Goal: Information Seeking & Learning: Understand process/instructions

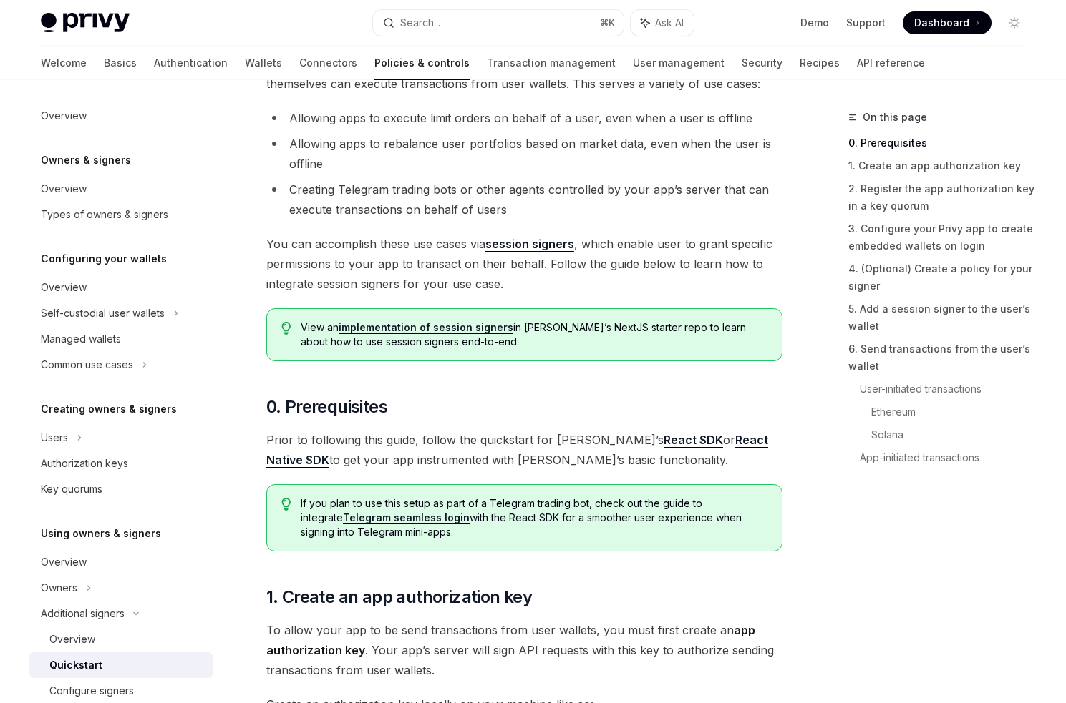
scroll to position [170, 0]
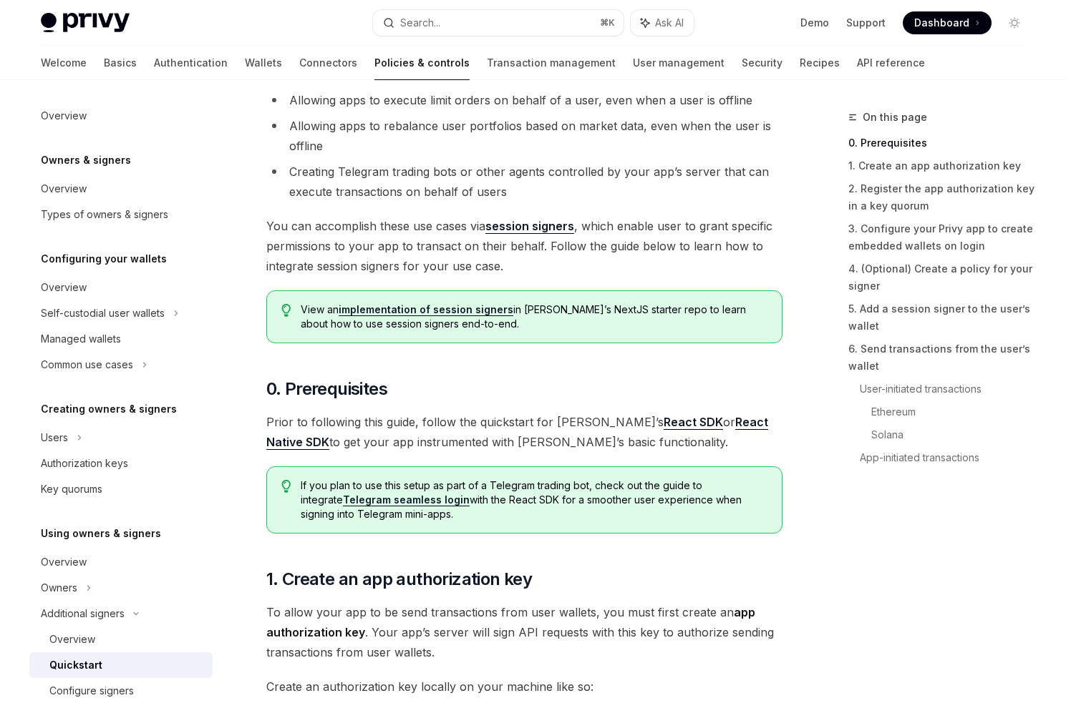
click at [511, 236] on span "You can accomplish these use cases via session signers , which enable user to g…" at bounding box center [524, 246] width 516 height 60
click at [522, 233] on link "session signers" at bounding box center [529, 226] width 89 height 15
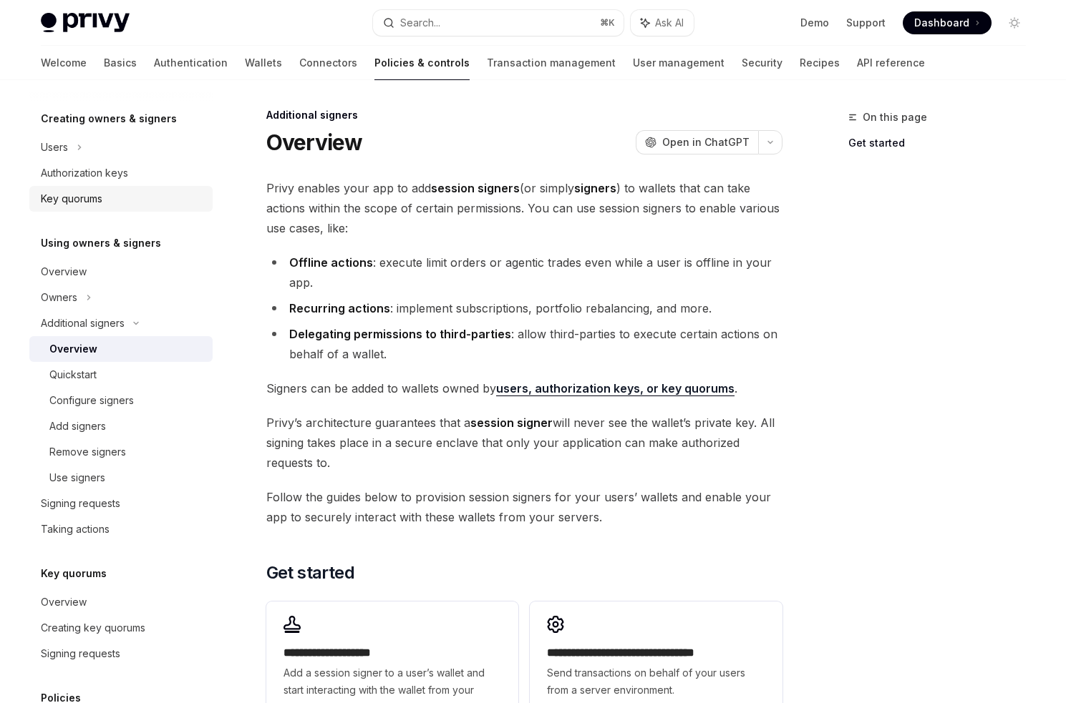
scroll to position [311, 0]
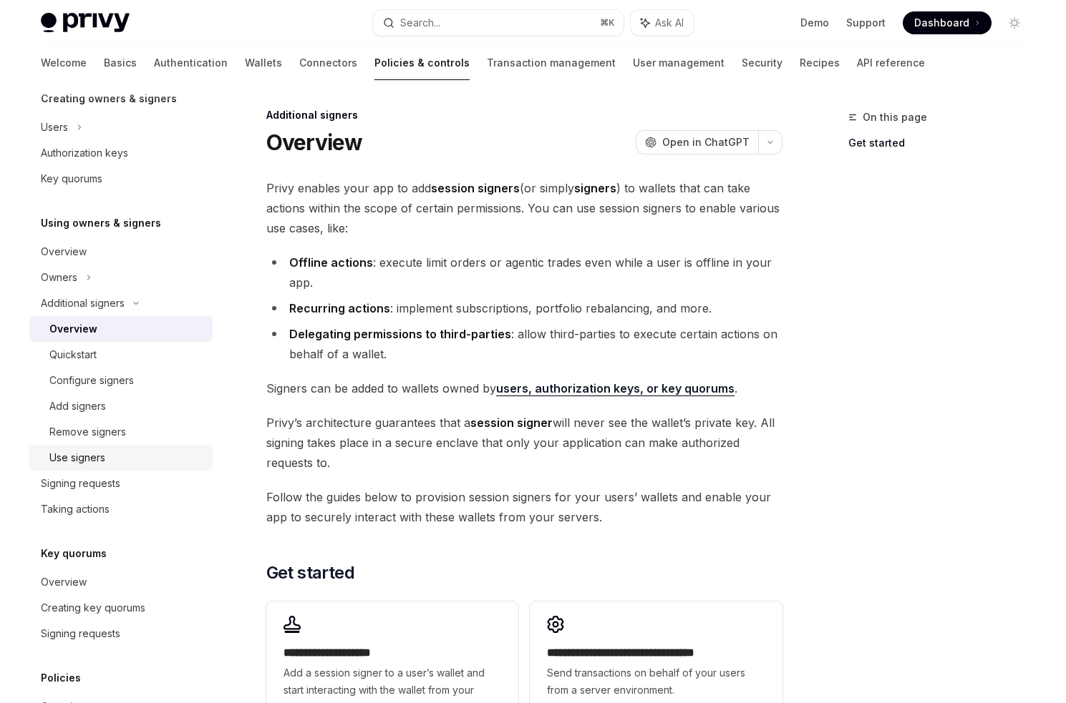
click at [73, 460] on div "Use signers" at bounding box center [77, 457] width 56 height 17
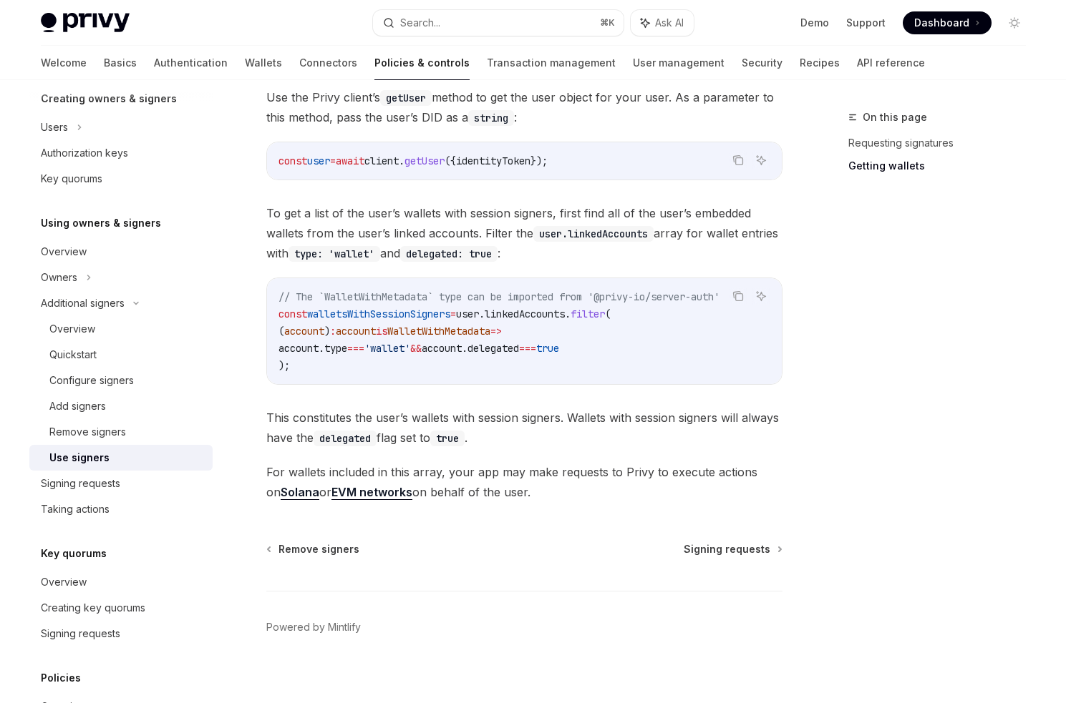
scroll to position [606, 0]
click at [63, 479] on div "Signing requests" at bounding box center [80, 483] width 79 height 17
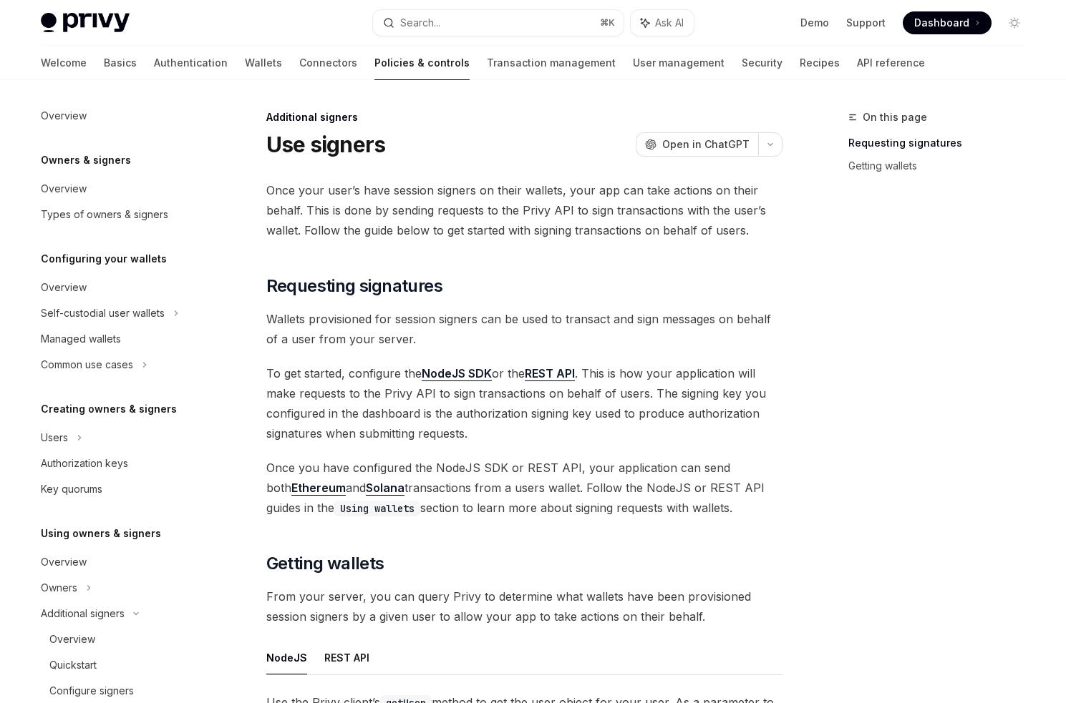
scroll to position [376, 0]
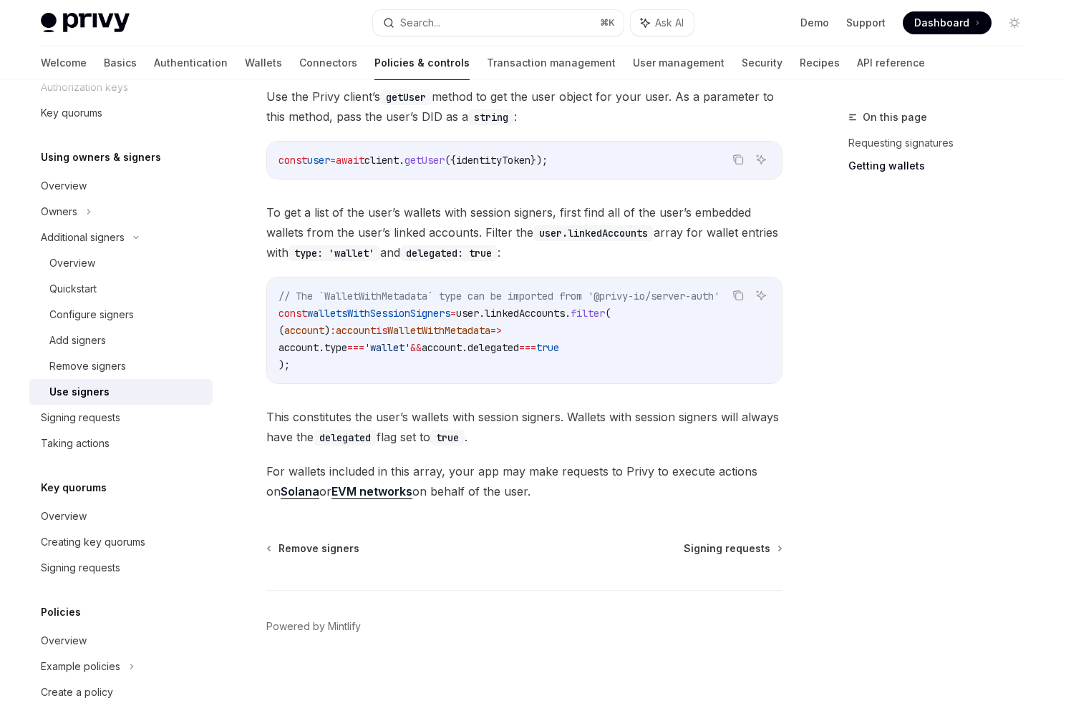
type textarea "*"
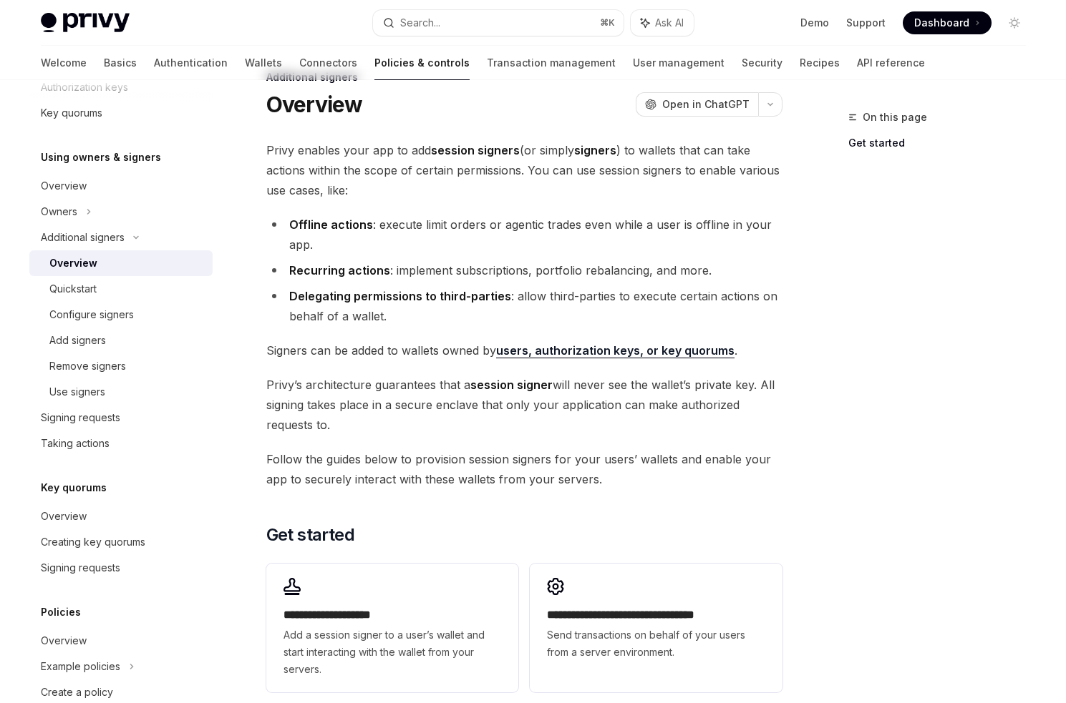
scroll to position [2, 0]
